Goal: Download file/media

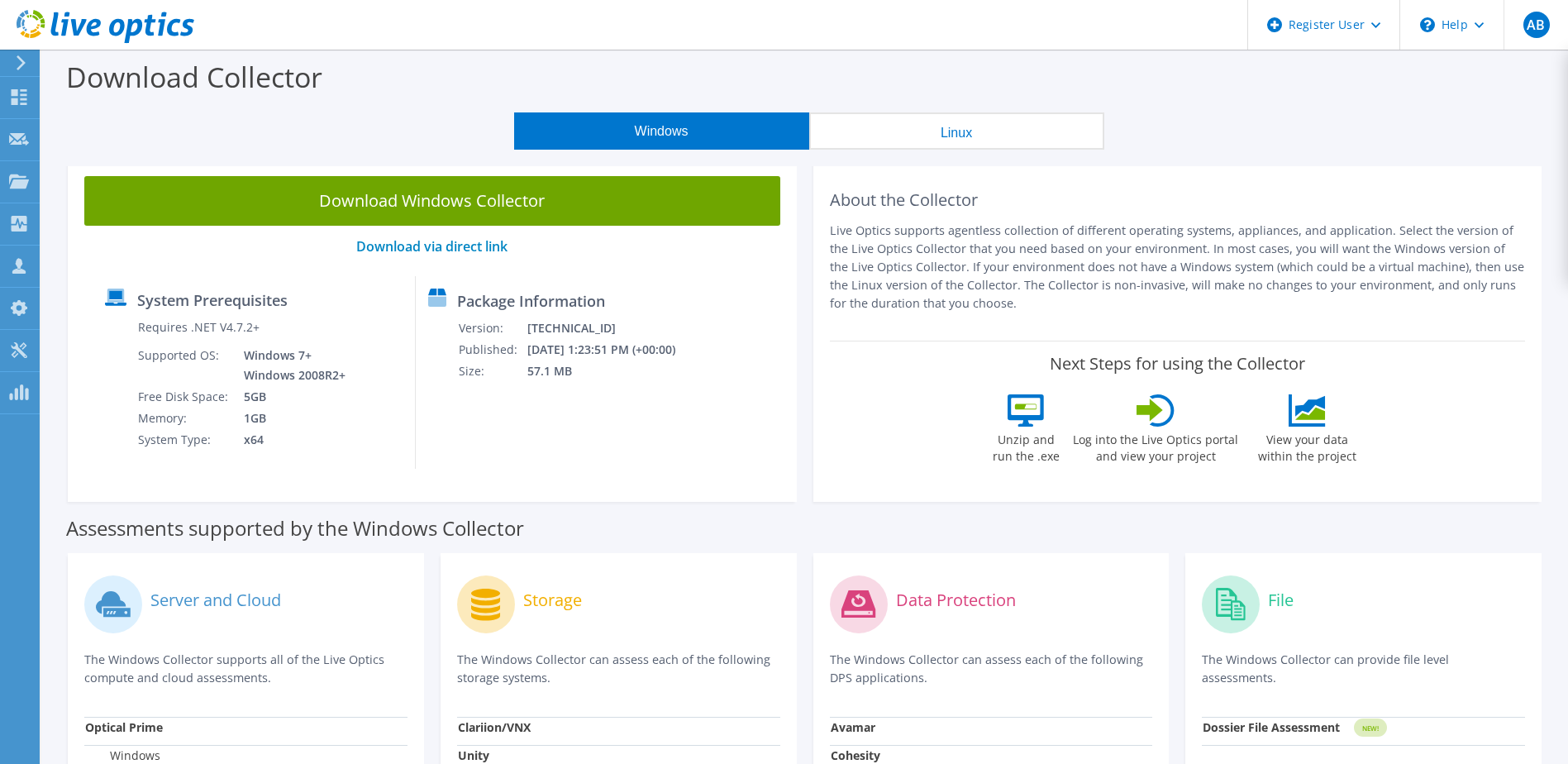
click at [906, 147] on button "Linux" at bounding box center [957, 131] width 295 height 38
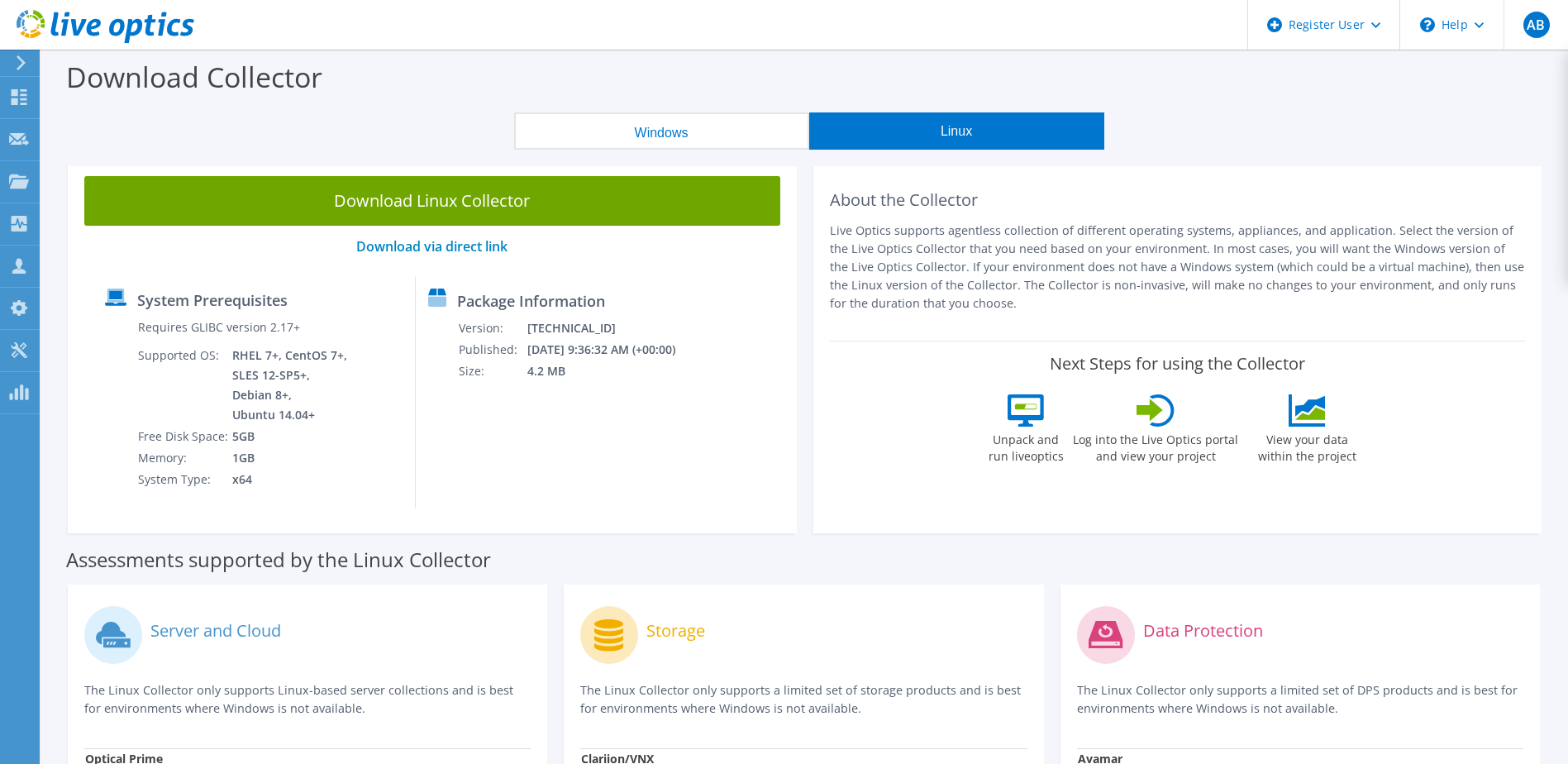
drag, startPoint x: 676, startPoint y: 135, endPoint x: 885, endPoint y: 133, distance: 209.0
click at [676, 135] on button "Windows" at bounding box center [662, 131] width 295 height 38
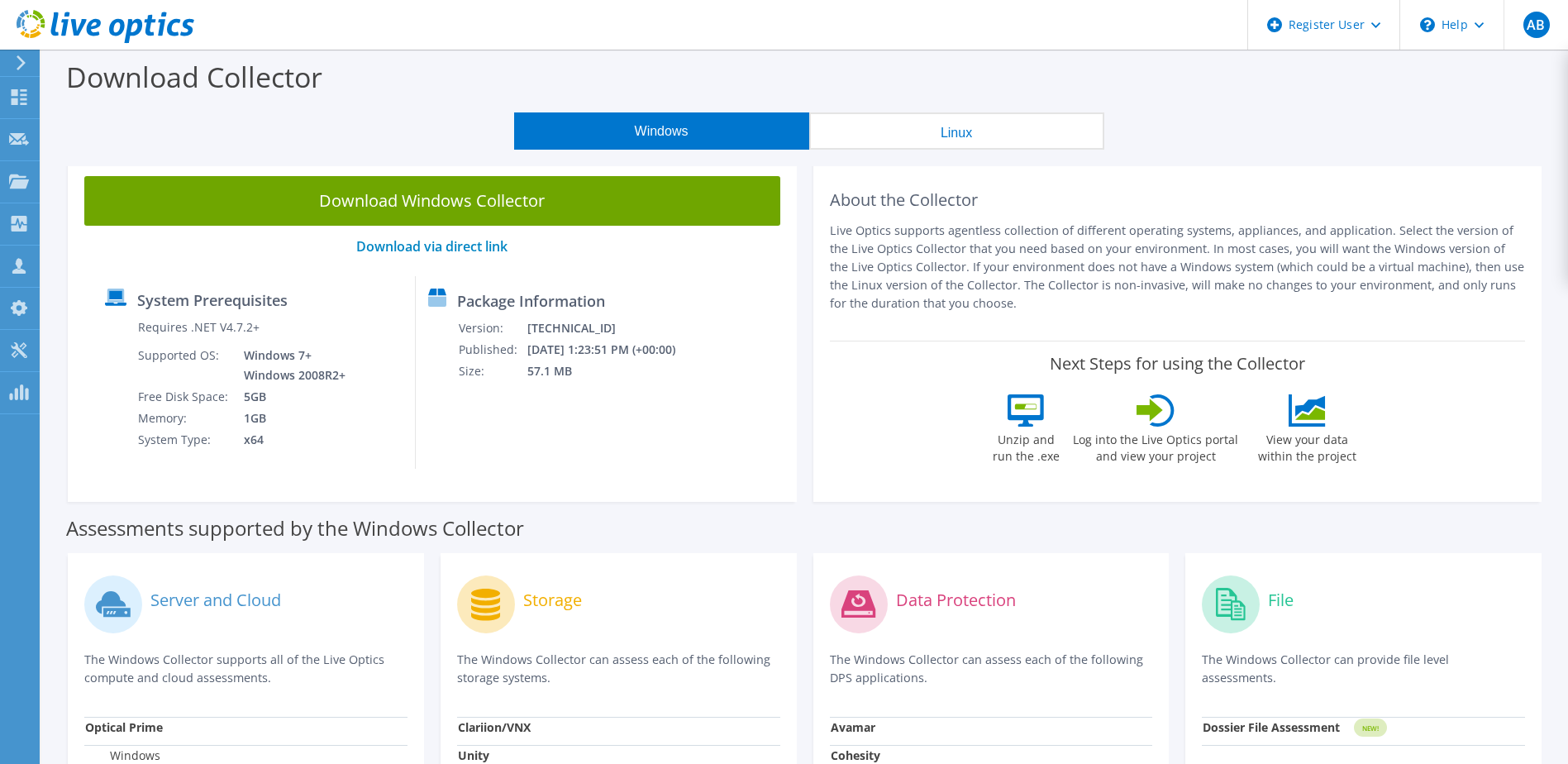
click at [898, 132] on button "Linux" at bounding box center [957, 131] width 295 height 38
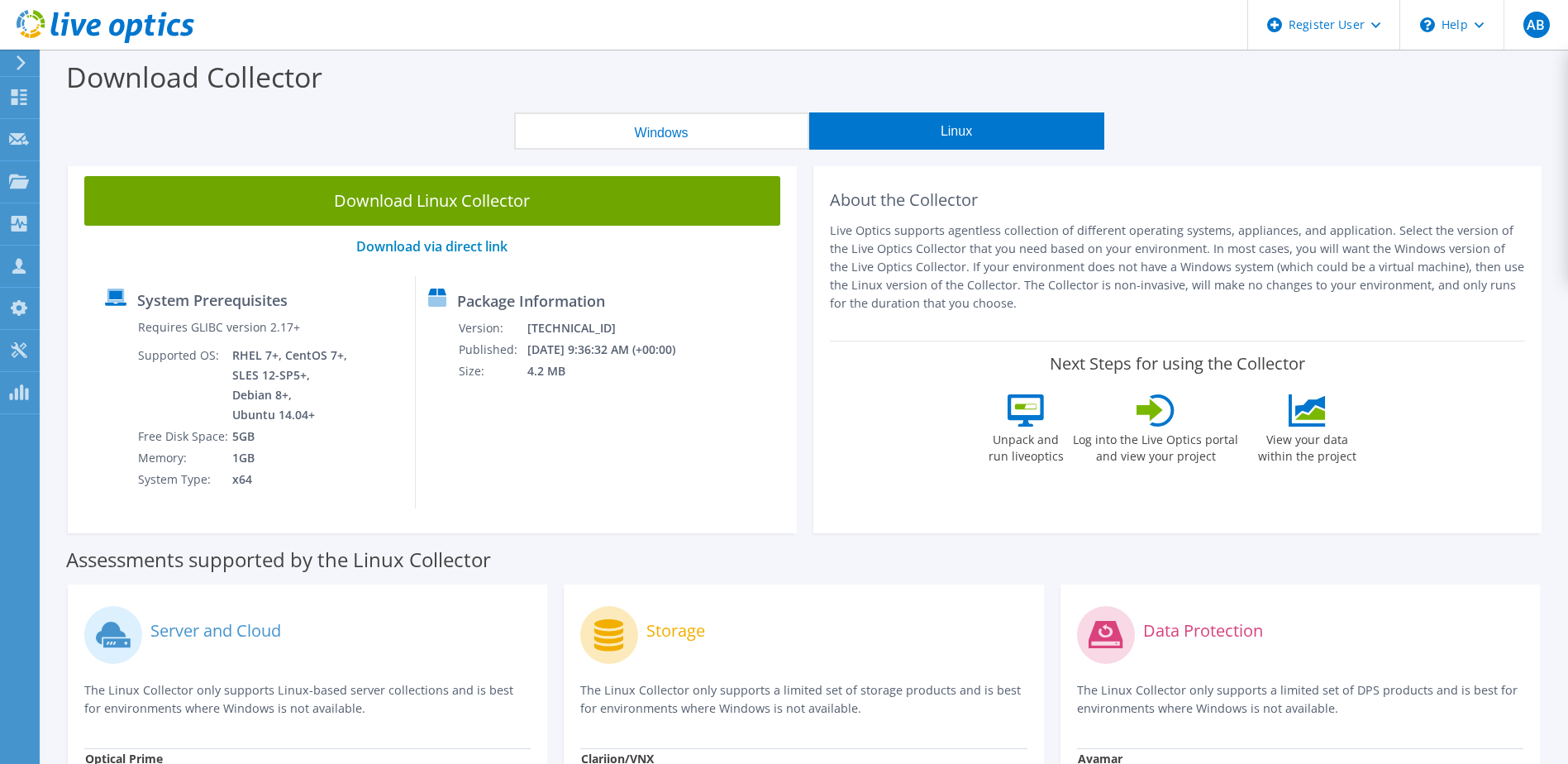
click at [699, 132] on button "Windows" at bounding box center [662, 131] width 295 height 38
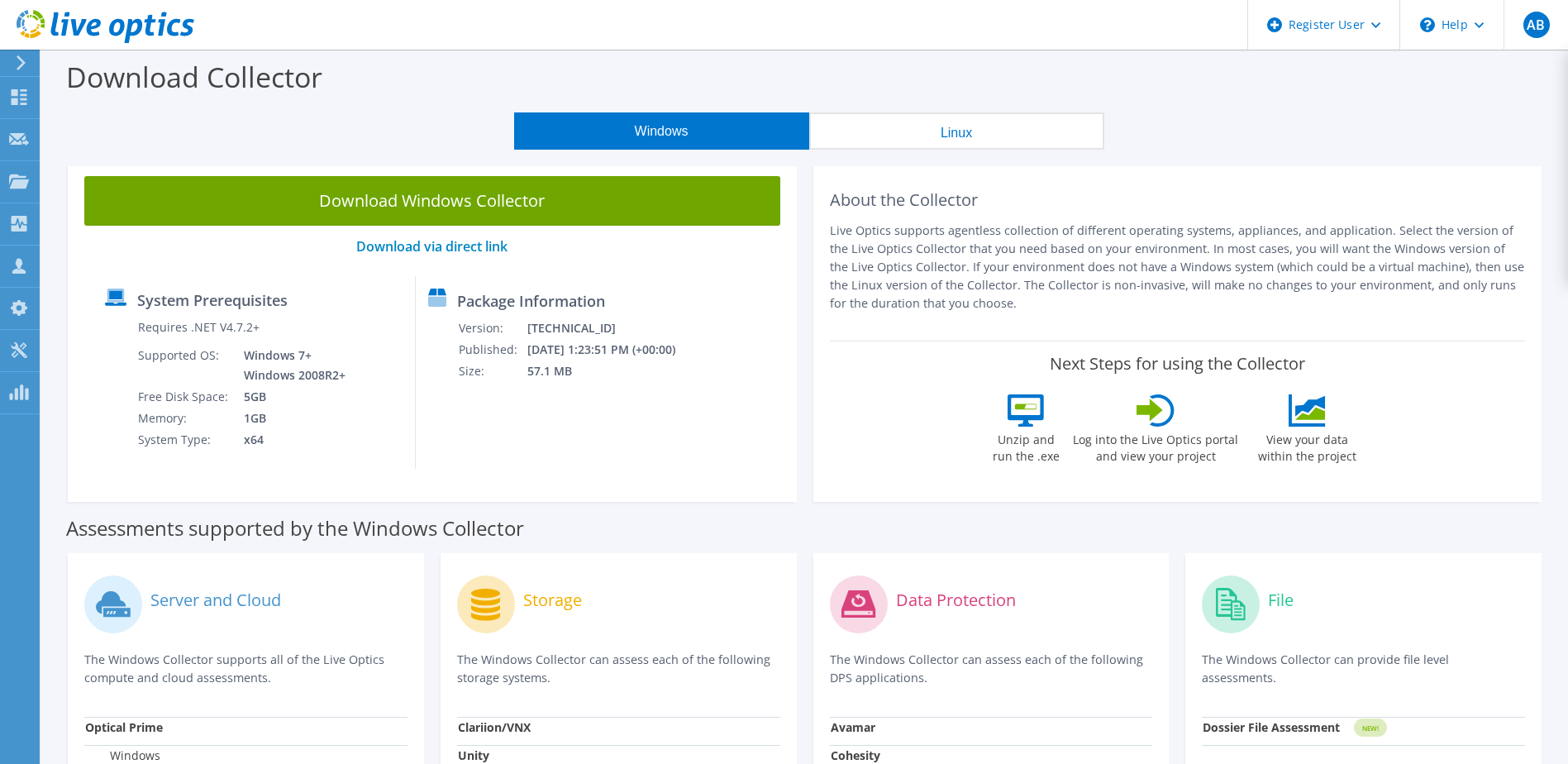
click at [969, 127] on button "Linux" at bounding box center [957, 131] width 295 height 38
click at [971, 129] on button "Linux" at bounding box center [957, 131] width 295 height 38
